Goal: Task Accomplishment & Management: Manage account settings

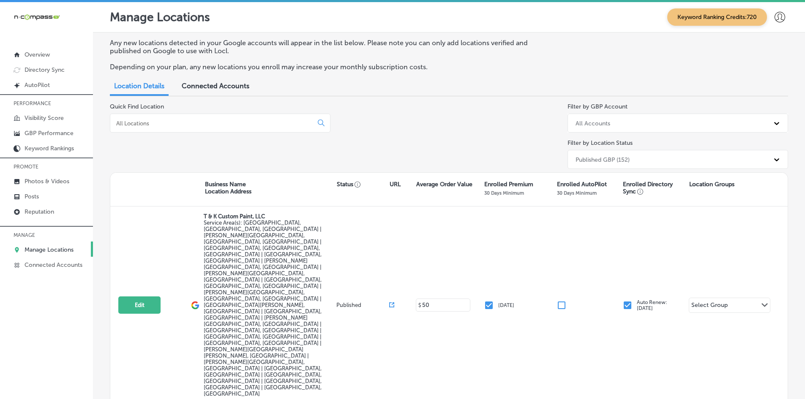
click at [204, 124] on input at bounding box center [213, 124] width 196 height 8
click at [139, 127] on div at bounding box center [220, 123] width 221 height 19
click at [128, 121] on input at bounding box center [213, 124] width 196 height 8
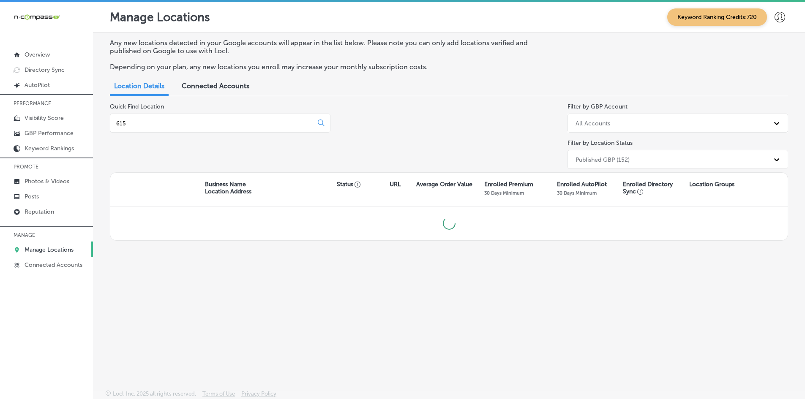
type input "615"
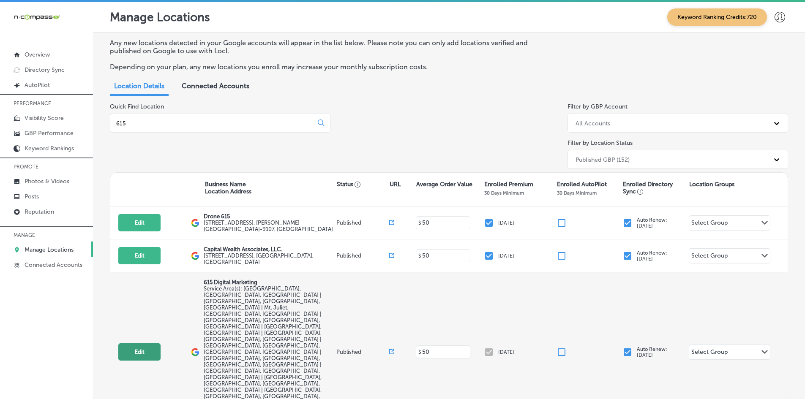
click at [145, 344] on button "Edit" at bounding box center [139, 352] width 42 height 17
select select "US"
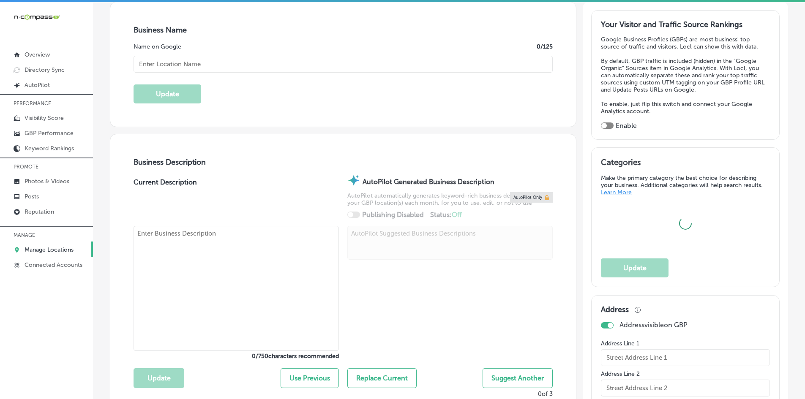
scroll to position [211, 0]
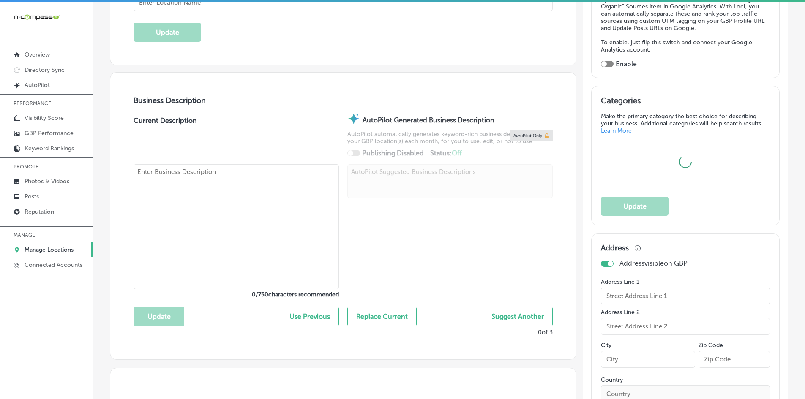
type input "615 Digital Marketing"
checkbox input "false"
type input "[STREET_ADDRESS]"
type input "Mt. [PERSON_NAME]"
type input "37122"
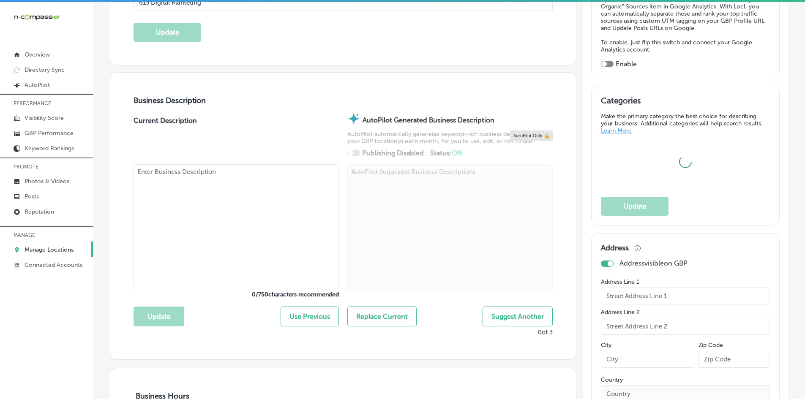
type input "US"
type input "[URL][DOMAIN_NAME]"
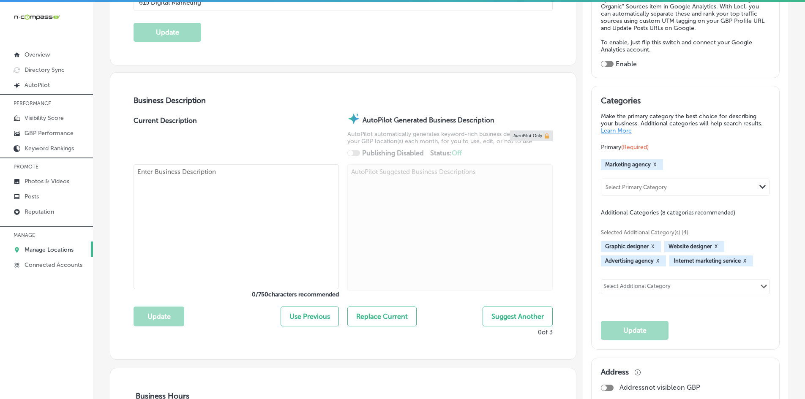
type textarea "We are a proud [US_STATE] business connecting local companies to their customer…"
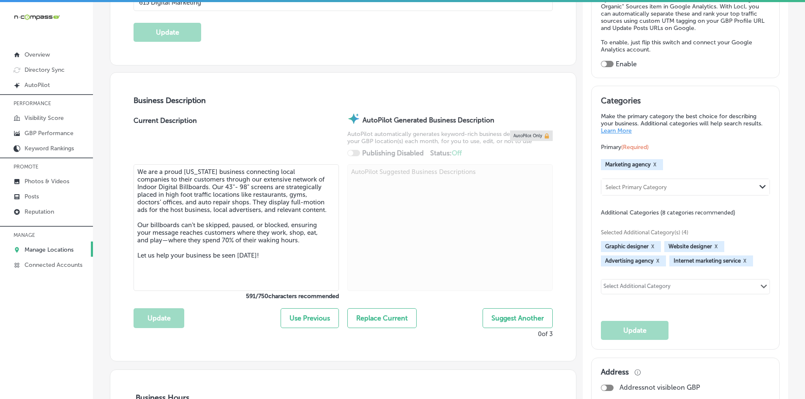
type input "[PHONE_NUMBER]"
click at [206, 242] on textarea "We are a proud [US_STATE] business connecting local companies to their customer…" at bounding box center [236, 227] width 205 height 127
click at [205, 257] on textarea "We are a proud [US_STATE] business connecting local companies to their customer…" at bounding box center [236, 227] width 205 height 127
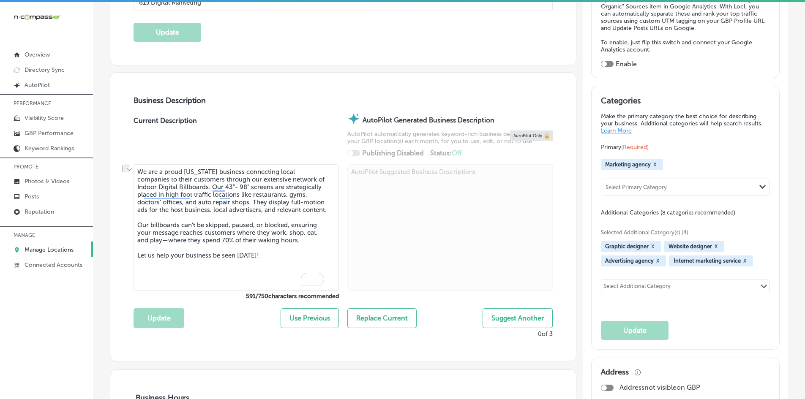
click at [245, 202] on textarea "We are a proud [US_STATE] business connecting local companies to their customer…" at bounding box center [236, 227] width 205 height 127
paste textarea "615 Digital Marketing is a full-service marketing agency specializing in hyper-…"
click at [399, 226] on div at bounding box center [449, 228] width 205 height 128
click at [283, 208] on textarea "We are a proud [US_STATE] business connecting local companies to their customer…" at bounding box center [236, 227] width 205 height 127
paste textarea "615 Digital Marketing is a full-service marketing agency specializing in hyper-…"
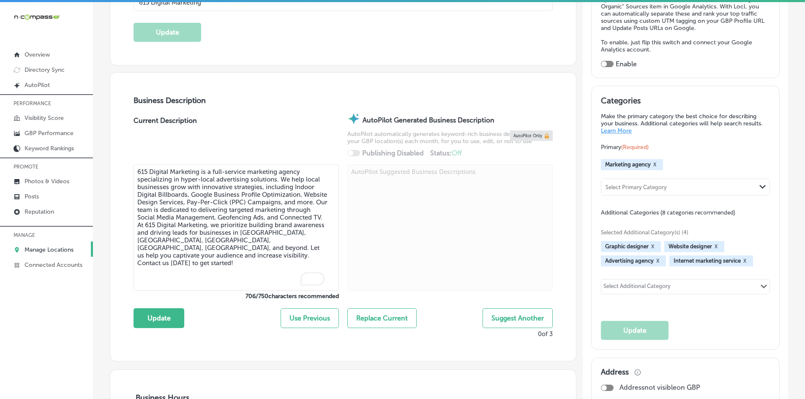
click at [283, 202] on textarea "615 Digital Marketing is a full-service marketing agency specializing in hyper-…" at bounding box center [236, 227] width 205 height 127
type textarea "615 Digital Marketing is a full-service marketing agency specializing in hyper-…"
click at [56, 246] on link "Manage Locations" at bounding box center [46, 249] width 93 height 15
